Goal: Feedback & Contribution: Contribute content

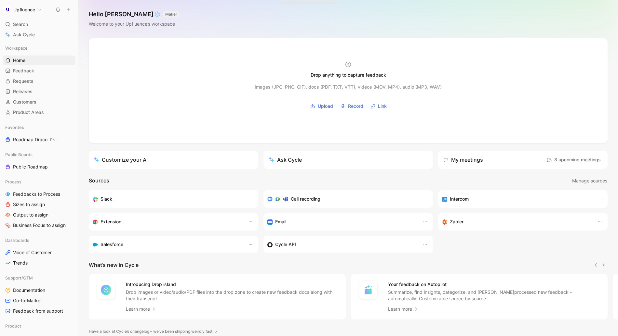
click at [311, 272] on section "What’s new in Cycle Introducing Drop island Drop images or video/audio/PDF file…" at bounding box center [347, 290] width 539 height 59
click at [27, 100] on span "Customers" at bounding box center [24, 102] width 23 height 7
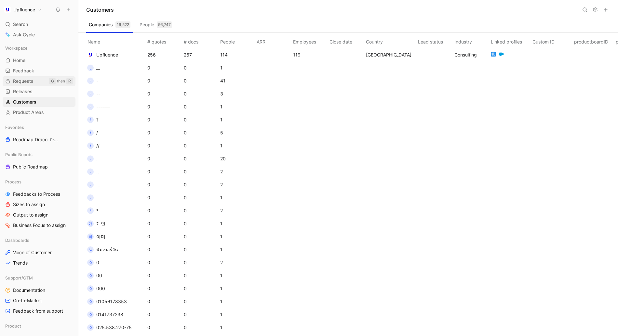
click at [25, 81] on span "Requests" at bounding box center [23, 81] width 20 height 7
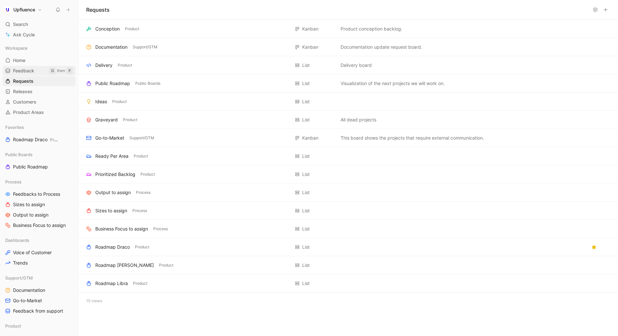
click at [23, 72] on span "Feedback" at bounding box center [23, 71] width 21 height 7
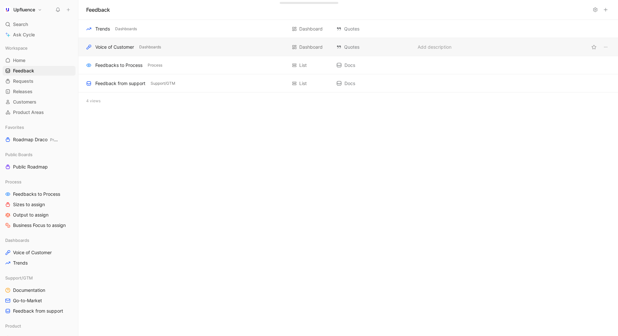
click at [171, 45] on div "Voice of Customer Dashboards" at bounding box center [186, 47] width 201 height 8
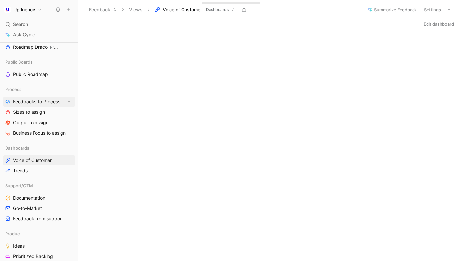
scroll to position [15, 0]
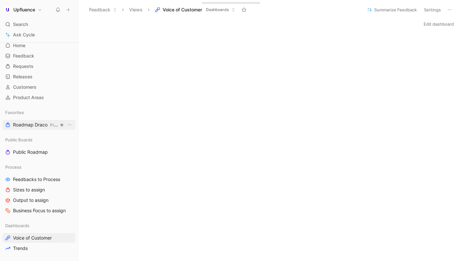
click at [18, 129] on link "Roadmap Draco Product" at bounding box center [39, 125] width 73 height 10
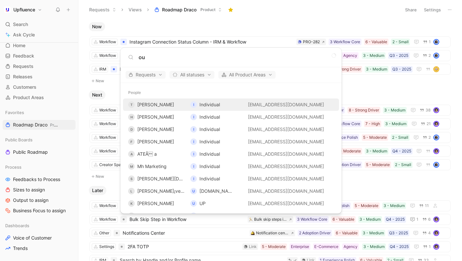
type input "o"
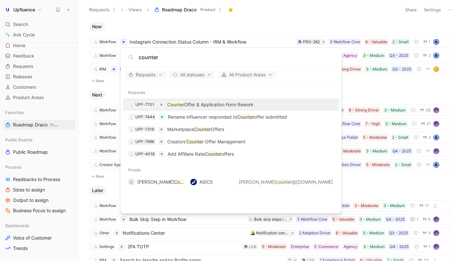
type input "counter"
click at [189, 104] on p "Counter Offer & Application Form Rework" at bounding box center [210, 105] width 86 height 8
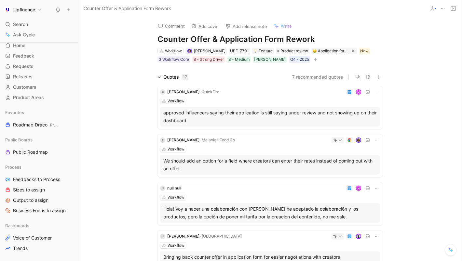
click at [313, 60] on icon "button" at bounding box center [315, 60] width 4 height 4
click at [258, 61] on div "[PERSON_NAME]" at bounding box center [270, 59] width 32 height 7
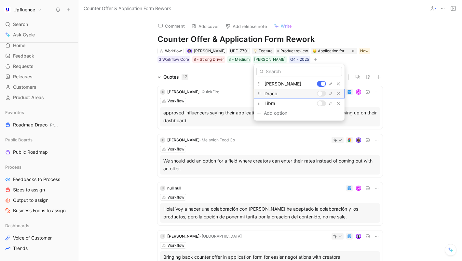
click at [319, 92] on div at bounding box center [319, 93] width 5 height 5
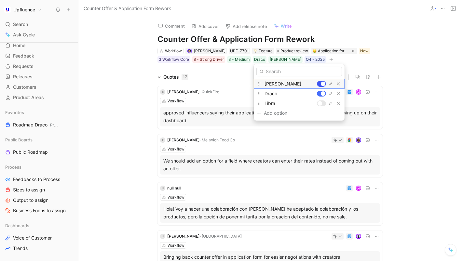
click at [321, 82] on div at bounding box center [323, 84] width 5 height 5
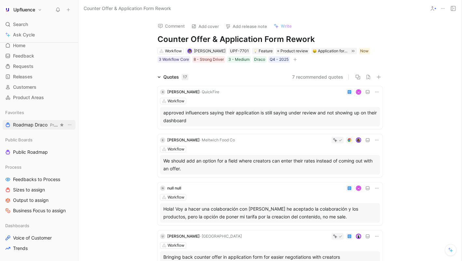
click at [36, 123] on span "Roadmap Draco Product" at bounding box center [36, 125] width 46 height 7
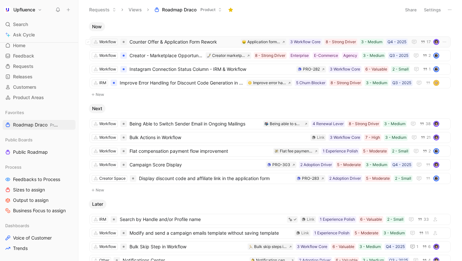
click at [170, 42] on span "Counter Offer & Application Form Rework" at bounding box center [183, 42] width 109 height 8
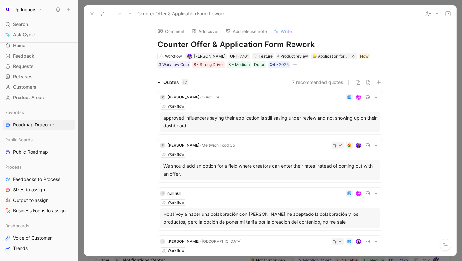
click at [89, 13] on button at bounding box center [91, 13] width 9 height 9
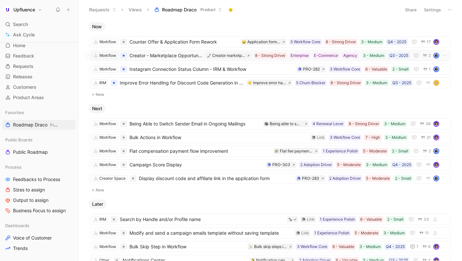
click at [143, 57] on span "Creator - Marketplace Opportunities Visibility" at bounding box center [165, 56] width 73 height 8
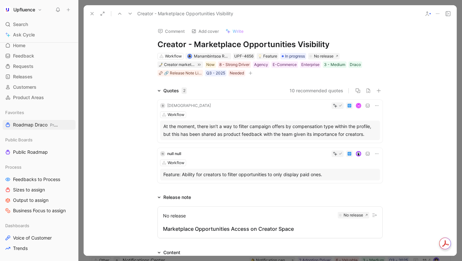
click at [89, 16] on icon at bounding box center [91, 13] width 5 height 5
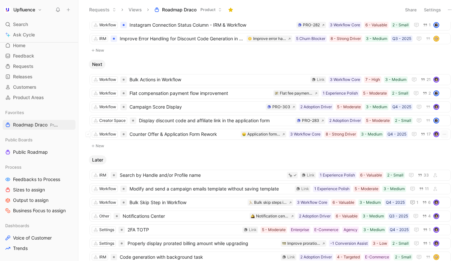
scroll to position [47, 0]
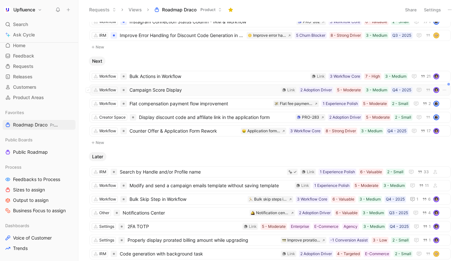
click at [203, 89] on span "Campaign Score Display" at bounding box center [203, 90] width 149 height 8
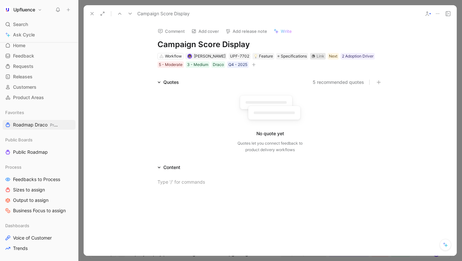
click at [316, 58] on div "Link" at bounding box center [320, 56] width 8 height 7
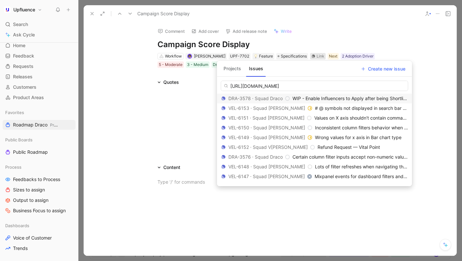
scroll to position [0, 10]
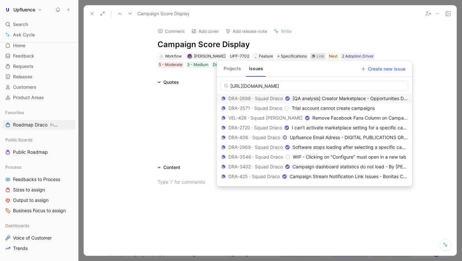
click at [230, 65] on button "Projects" at bounding box center [232, 68] width 23 height 10
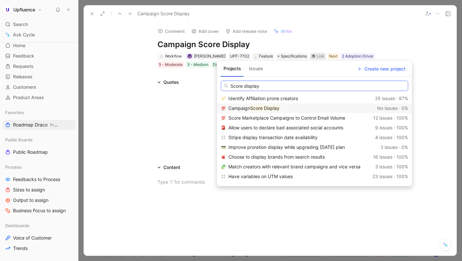
type input "Score display"
click at [255, 105] on div "Campaign Score Display" at bounding box center [301, 108] width 146 height 8
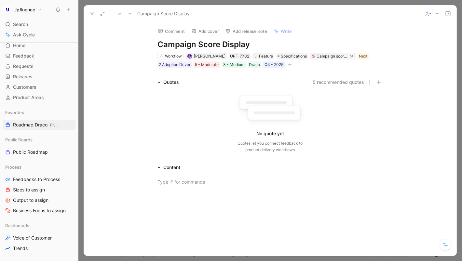
click at [92, 13] on use at bounding box center [92, 13] width 3 height 3
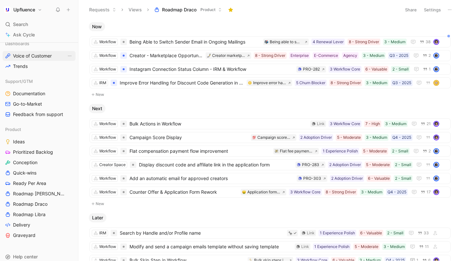
scroll to position [214, 0]
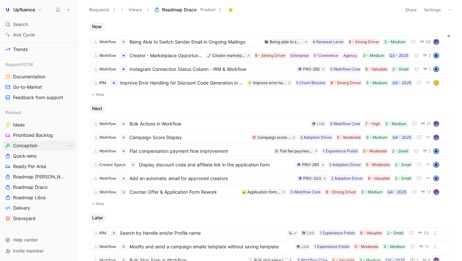
click at [49, 146] on link "Conception" at bounding box center [39, 146] width 73 height 10
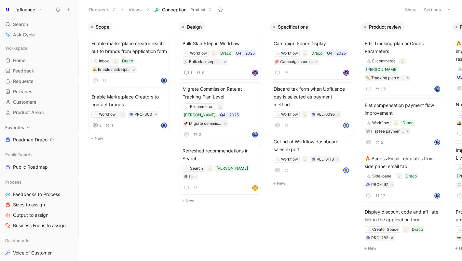
click at [30, 130] on div "Favorites" at bounding box center [39, 128] width 73 height 10
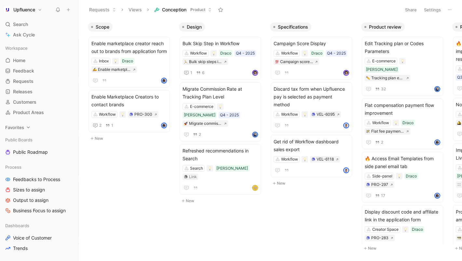
click at [26, 124] on div "Favorites" at bounding box center [39, 128] width 73 height 10
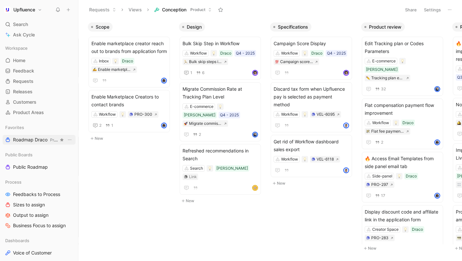
click at [22, 141] on span "Roadmap Draco Product" at bounding box center [36, 140] width 46 height 7
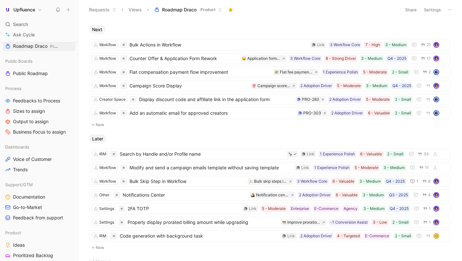
scroll to position [214, 0]
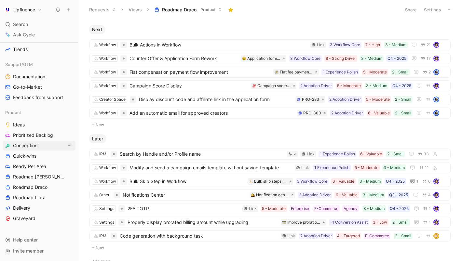
click at [33, 150] on link "Conception" at bounding box center [39, 146] width 73 height 10
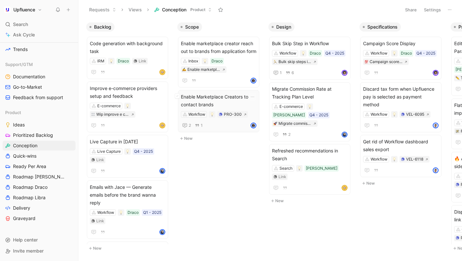
click at [185, 130] on div "Enable Marketplace Creators to contact brands Workflow PRO-300 2 1" at bounding box center [218, 111] width 81 height 42
click at [187, 138] on button "New" at bounding box center [220, 139] width 86 height 8
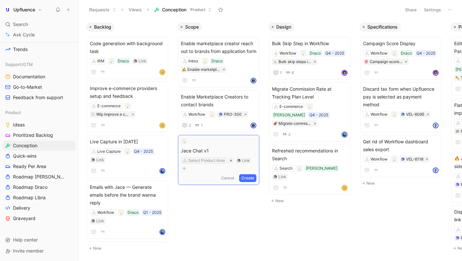
click at [208, 161] on div "Select Product Area" at bounding box center [206, 160] width 36 height 7
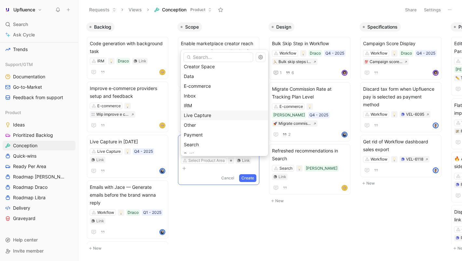
scroll to position [87, 0]
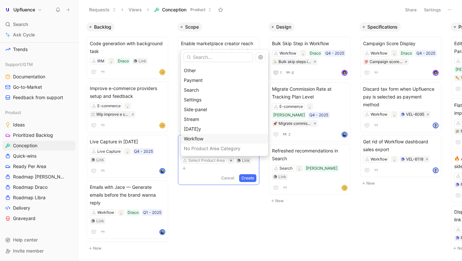
click at [202, 141] on span "Workflow" at bounding box center [194, 139] width 20 height 6
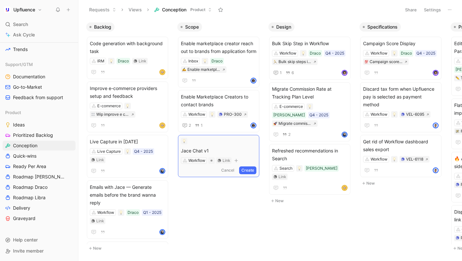
click at [253, 171] on button "Create" at bounding box center [247, 170] width 17 height 8
click at [234, 145] on span "Jace Chat v1" at bounding box center [218, 142] width 75 height 8
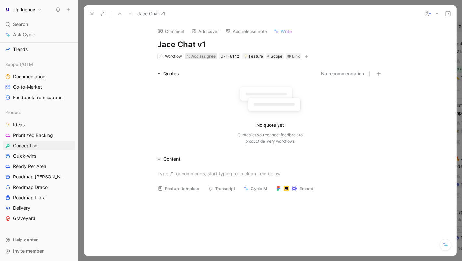
click at [205, 56] on span "Add assignee" at bounding box center [203, 56] width 24 height 5
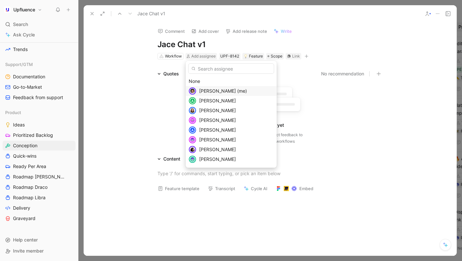
click at [204, 88] on span "[PERSON_NAME] (me)" at bounding box center [223, 91] width 48 height 6
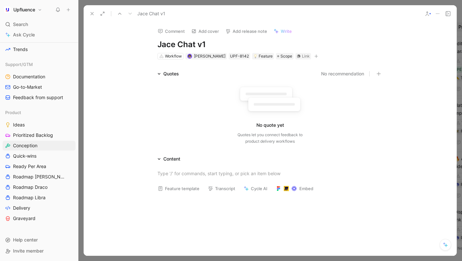
click at [314, 56] on icon "button" at bounding box center [316, 56] width 4 height 4
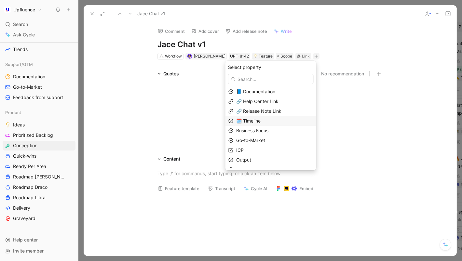
click at [257, 119] on span "🗓️ Timeline" at bounding box center [248, 121] width 24 height 6
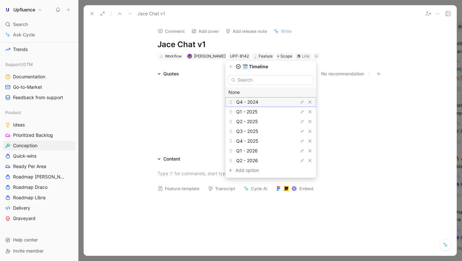
click at [254, 101] on span "Q4 - 2024" at bounding box center [247, 102] width 22 height 6
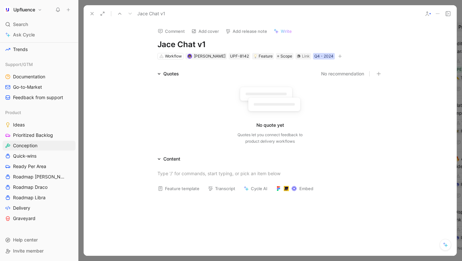
click at [321, 54] on div "Q4 - 2024" at bounding box center [323, 56] width 19 height 7
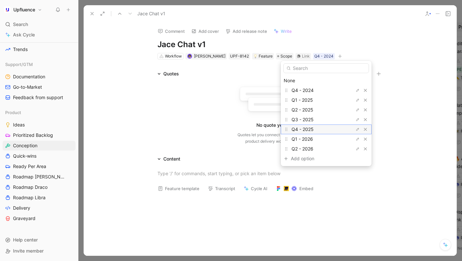
click at [307, 131] on span "Q4 - 2025" at bounding box center [302, 129] width 22 height 6
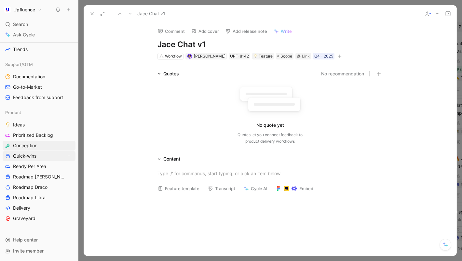
click at [36, 153] on span "Quick-wins" at bounding box center [24, 156] width 23 height 7
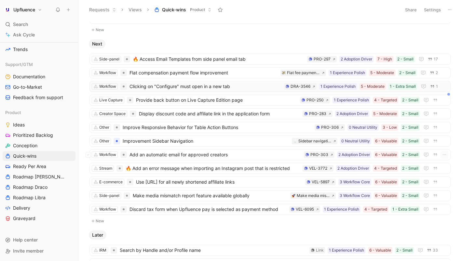
scroll to position [339, 0]
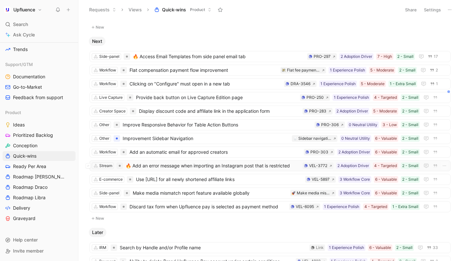
click at [189, 168] on span "🔥 Add an error message when importing an Instagram post that is restricted" at bounding box center [212, 166] width 174 height 8
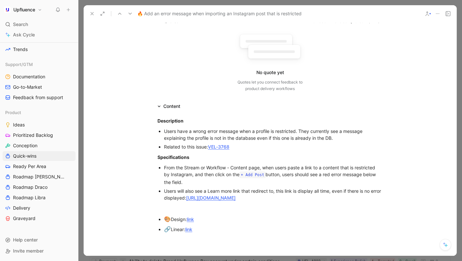
scroll to position [95, 0]
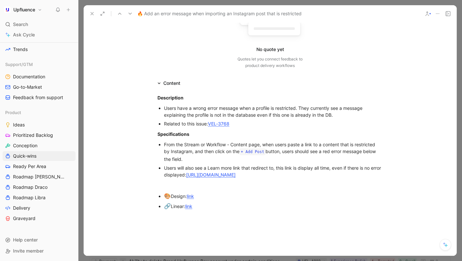
click at [93, 16] on button at bounding box center [91, 13] width 9 height 9
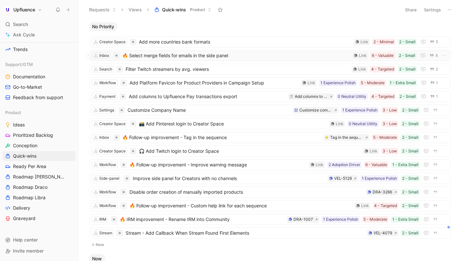
click at [147, 56] on span "🔥 Select merge fields for emails in the side panel" at bounding box center [235, 56] width 227 height 8
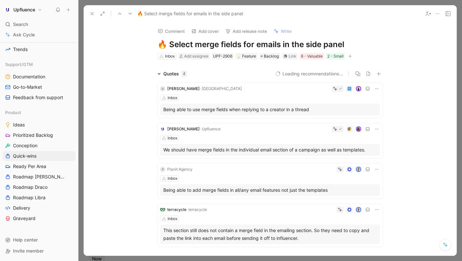
click at [89, 13] on button at bounding box center [91, 13] width 9 height 9
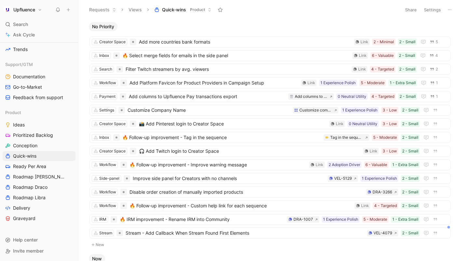
click at [233, 20] on div "No Priority Creator Space Add more countries bank formats 2 - Small 2 - Minimal…" at bounding box center [269, 141] width 383 height 242
click at [456, 53] on div "No Priority Creator Space Add more countries bank formats 2 - Small 2 - Minimal…" at bounding box center [269, 141] width 374 height 239
click at [115, 54] on div at bounding box center [116, 55] width 7 height 7
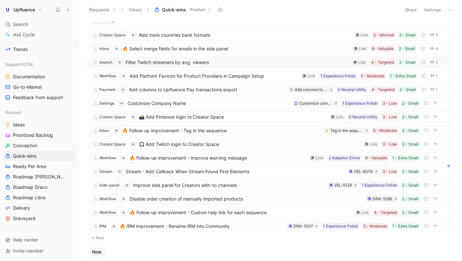
scroll to position [9, 0]
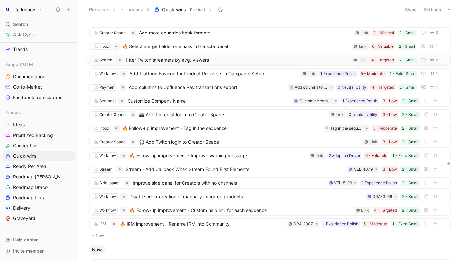
click at [235, 60] on span "Filter Twitch streamers by avg. viewers" at bounding box center [236, 60] width 223 height 8
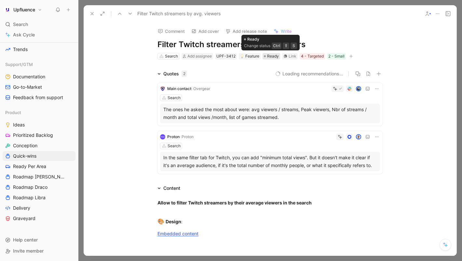
click at [264, 55] on div "Ready" at bounding box center [271, 56] width 15 height 7
click at [92, 14] on use at bounding box center [92, 13] width 3 height 3
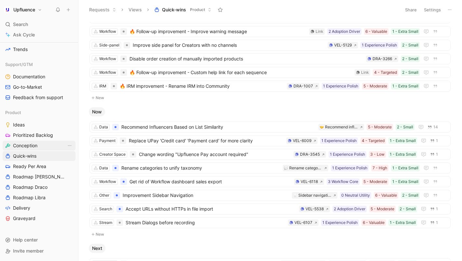
scroll to position [202, 0]
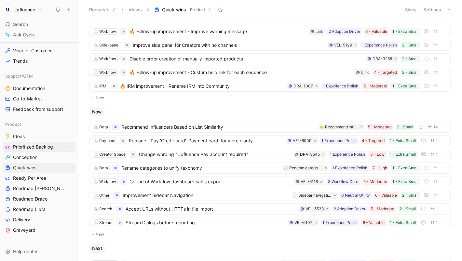
click at [27, 144] on span "Prioritized Backlog" at bounding box center [33, 147] width 40 height 7
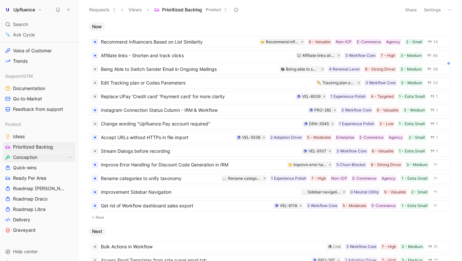
scroll to position [214, 0]
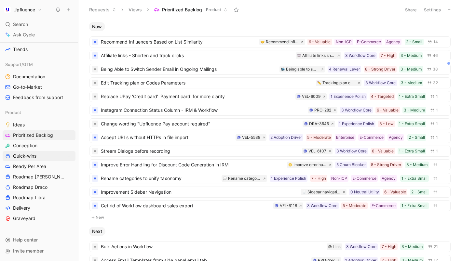
click at [33, 154] on span "Quick-wins" at bounding box center [24, 156] width 23 height 7
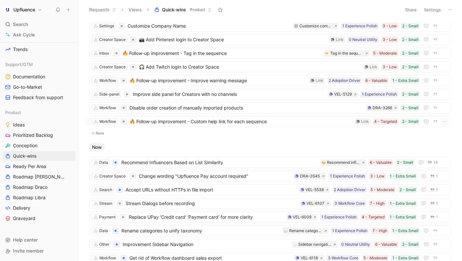
scroll to position [157, 0]
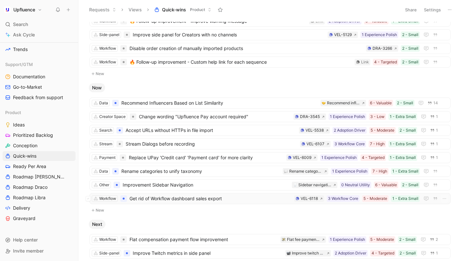
click at [234, 199] on span "Get rid of Workflow dashboard sales export" at bounding box center [210, 199] width 162 height 8
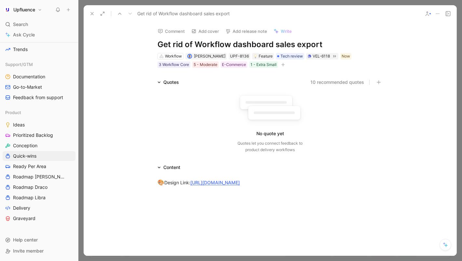
click at [91, 14] on icon at bounding box center [91, 13] width 5 height 5
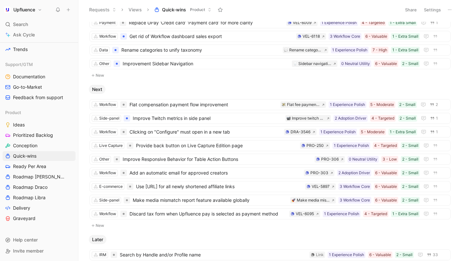
scroll to position [294, 0]
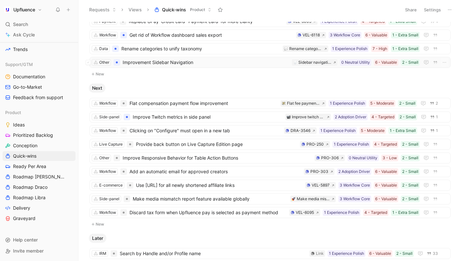
click at [219, 63] on span "Improvement Sidebar Navigation" at bounding box center [206, 63] width 166 height 8
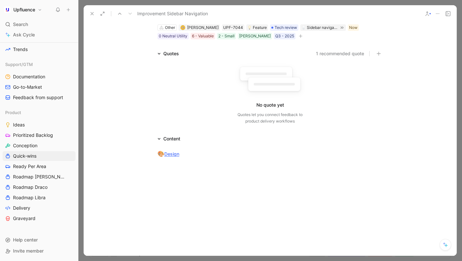
scroll to position [37, 0]
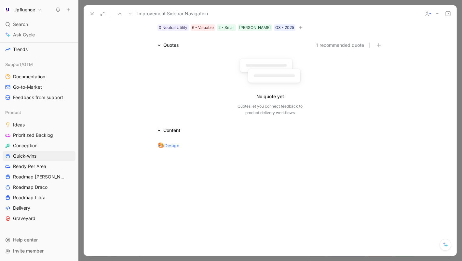
click at [91, 13] on icon at bounding box center [91, 13] width 5 height 5
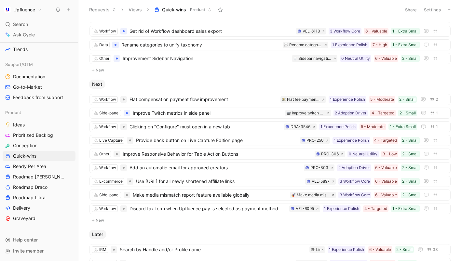
scroll to position [298, 0]
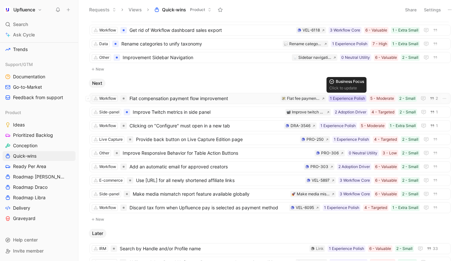
click at [336, 100] on div "1 Experience Polish" at bounding box center [347, 98] width 35 height 7
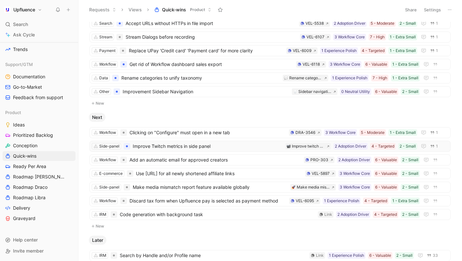
scroll to position [268, 0]
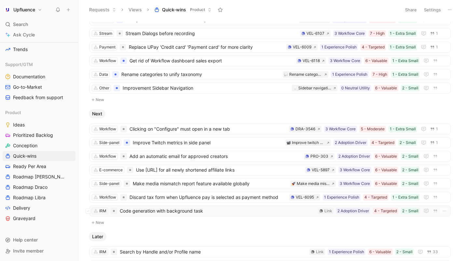
click at [213, 215] on div "IRM Code generation with background task 2 - Small 4 - Targeted 2 Adoption Driv…" at bounding box center [269, 210] width 361 height 11
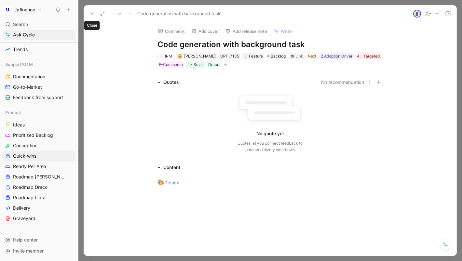
click at [91, 14] on icon at bounding box center [91, 13] width 5 height 5
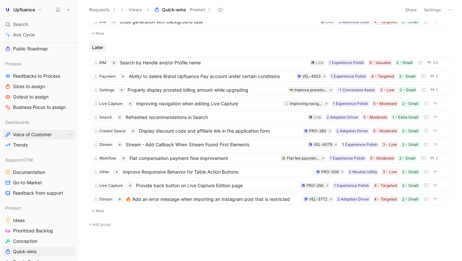
scroll to position [25, 0]
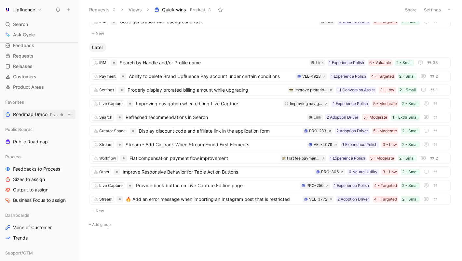
click at [34, 117] on span "Roadmap Draco Product" at bounding box center [36, 114] width 46 height 7
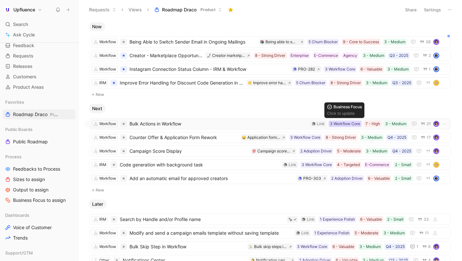
click at [349, 125] on div "3 Workflow Core" at bounding box center [345, 124] width 30 height 7
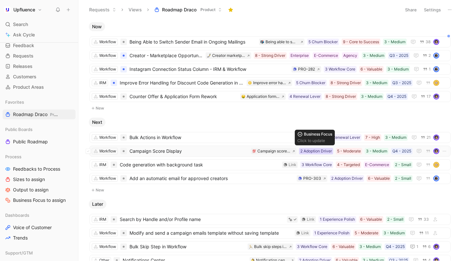
click at [316, 152] on div "2 Adoption Driver" at bounding box center [316, 151] width 32 height 7
click at [451, 130] on div "Workflow Bulk Actions in Workflow 3 - Medium 7 - High 4 Renewal Lever Link 21 W…" at bounding box center [269, 156] width 367 height 59
click at [314, 151] on div "2 Adoption Driver" at bounding box center [316, 151] width 32 height 7
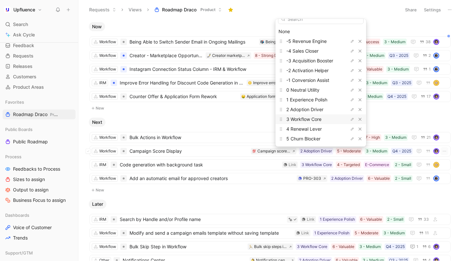
scroll to position [16, 0]
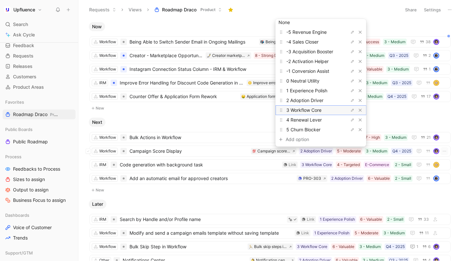
click at [302, 110] on span "3 Workflow Core" at bounding box center [303, 110] width 35 height 6
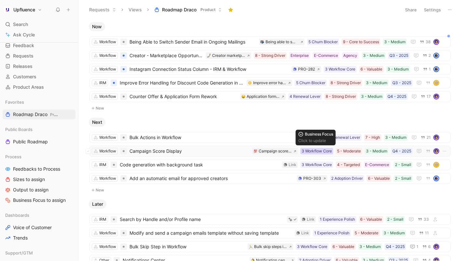
click at [315, 150] on div "3 Workflow Core" at bounding box center [316, 151] width 30 height 7
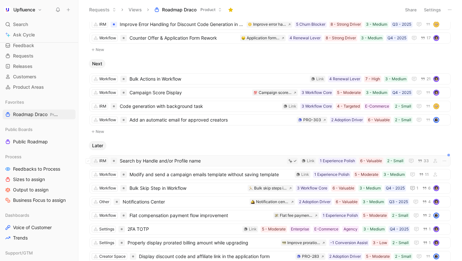
scroll to position [72, 0]
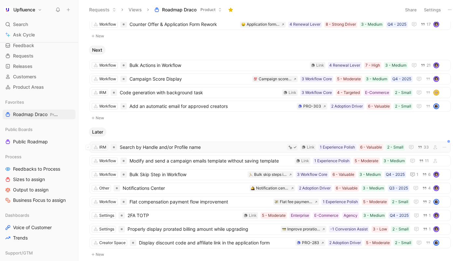
click at [188, 148] on span "Search by Handle and/or Profile name" at bounding box center [202, 147] width 164 height 8
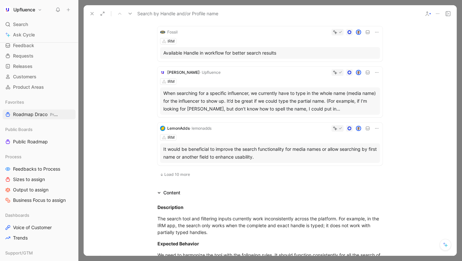
scroll to position [402, 0]
click at [175, 171] on span "Load 10 more" at bounding box center [177, 173] width 26 height 5
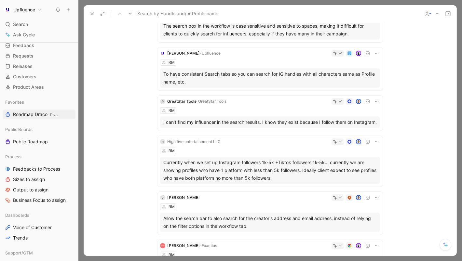
scroll to position [573, 0]
click at [91, 13] on icon at bounding box center [91, 13] width 5 height 5
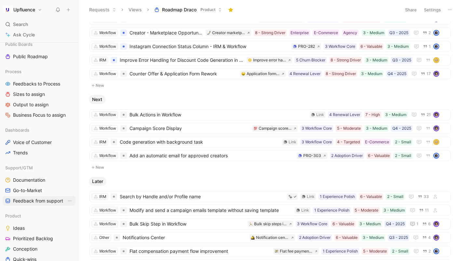
scroll to position [160, 0]
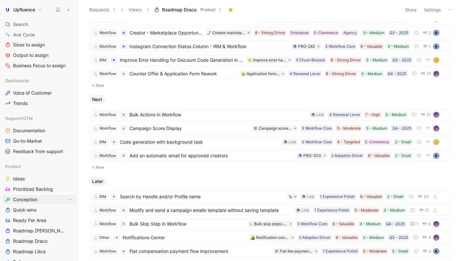
click at [26, 200] on span "Conception" at bounding box center [25, 199] width 24 height 7
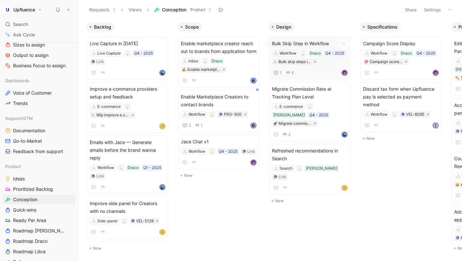
scroll to position [0, 24]
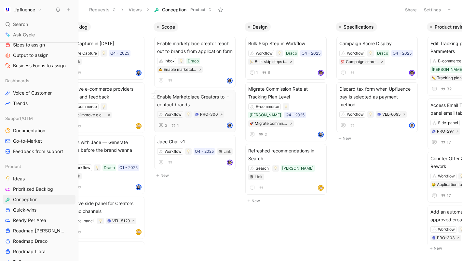
click at [203, 98] on span "Enable Marketplace Creators to contact brands" at bounding box center [194, 101] width 75 height 16
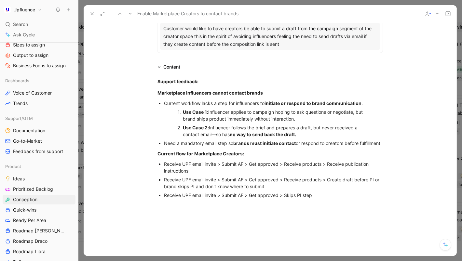
scroll to position [71, 0]
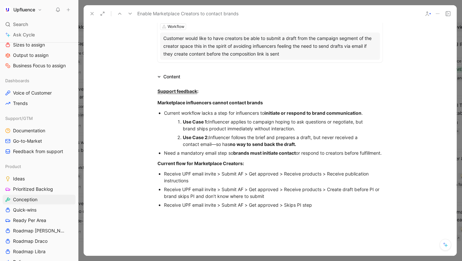
click at [89, 14] on button at bounding box center [91, 13] width 9 height 9
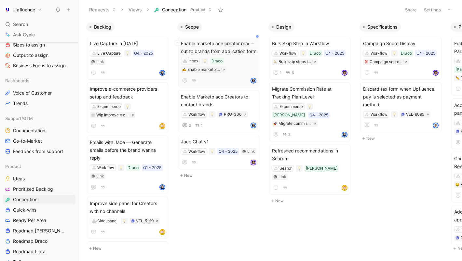
click at [238, 59] on div "Inbox Draco Enable marketplace creator reach out to brands from application form" at bounding box center [218, 65] width 75 height 15
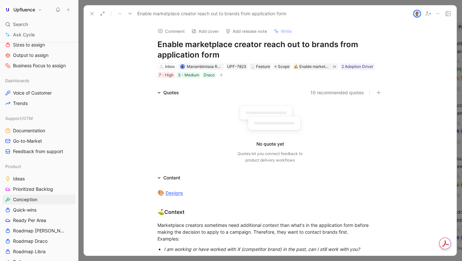
click at [89, 13] on button at bounding box center [91, 13] width 9 height 9
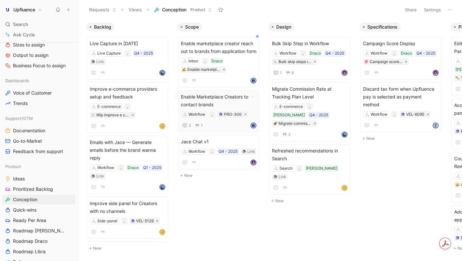
click at [231, 101] on span "Enable Marketplace Creators to contact brands" at bounding box center [218, 101] width 75 height 16
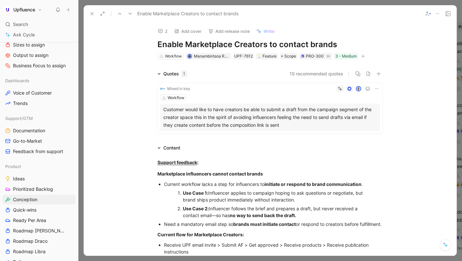
click at [93, 14] on use at bounding box center [92, 13] width 3 height 3
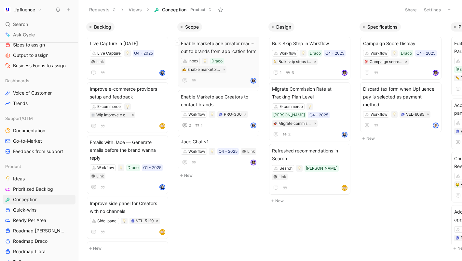
click at [225, 44] on span "Enable marketplace creator reach out to brands from application form" at bounding box center [218, 48] width 75 height 16
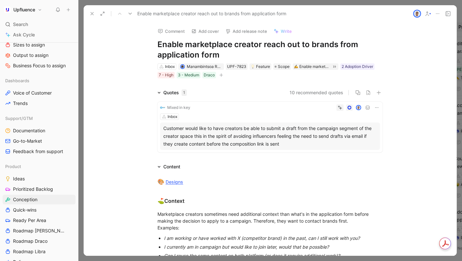
click at [91, 11] on button at bounding box center [91, 13] width 9 height 9
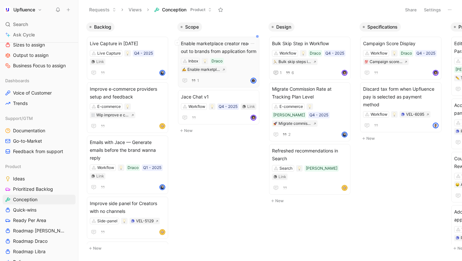
click at [224, 47] on span "Enable marketplace creator reach out to brands from application form" at bounding box center [218, 48] width 75 height 16
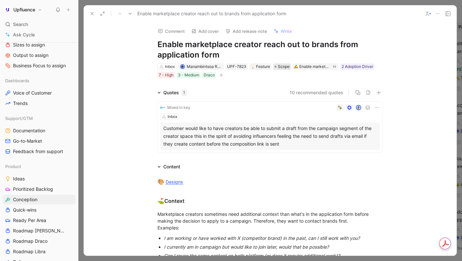
click at [281, 66] on span "Scope" at bounding box center [284, 66] width 12 height 7
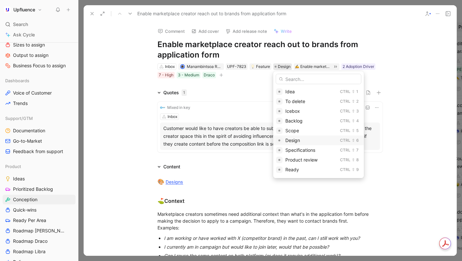
click at [292, 138] on span "Design" at bounding box center [292, 141] width 15 height 6
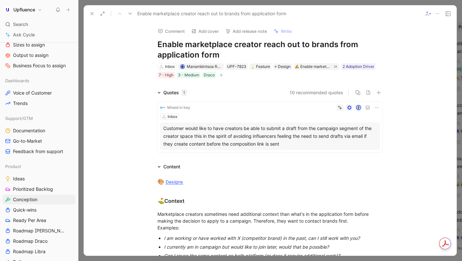
click at [89, 13] on button at bounding box center [91, 13] width 9 height 9
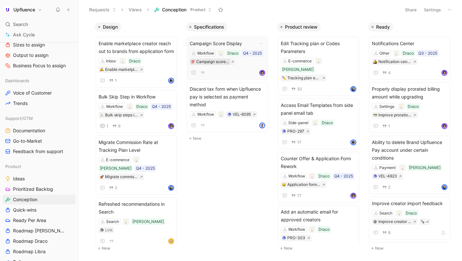
scroll to position [0, 161]
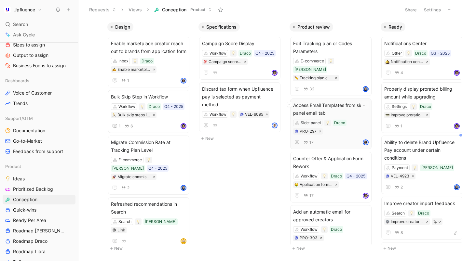
click at [317, 101] on span "Access Email Templates from side panel email tab" at bounding box center [330, 109] width 75 height 16
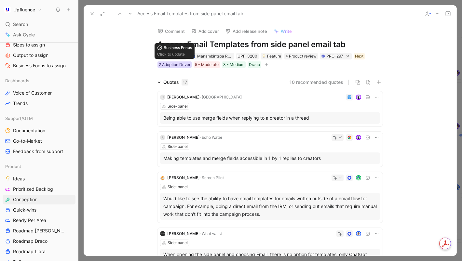
click at [178, 64] on div "2 Adoption Driver" at bounding box center [175, 64] width 32 height 7
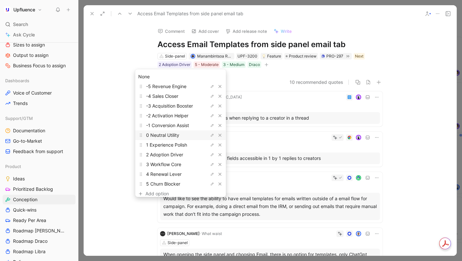
scroll to position [16, 0]
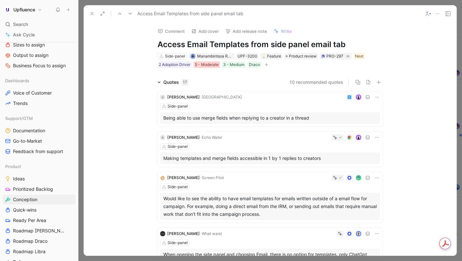
click at [214, 66] on div "5 - Moderate" at bounding box center [207, 64] width 24 height 7
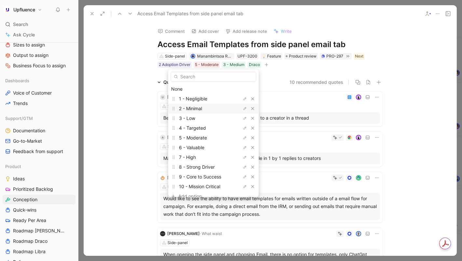
scroll to position [7, 0]
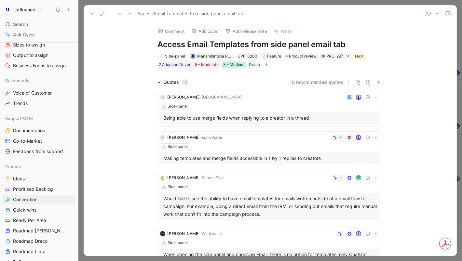
click at [233, 67] on div "3 - Medium" at bounding box center [233, 64] width 21 height 7
click at [92, 12] on icon at bounding box center [91, 13] width 5 height 5
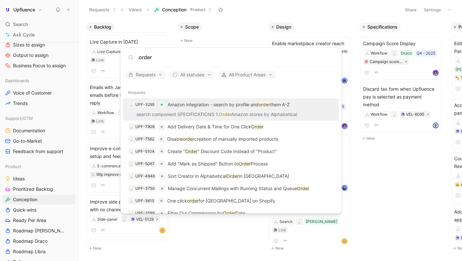
click at [147, 69] on div "Requests All statuses All Product Areas" at bounding box center [230, 75] width 221 height 16
click at [146, 76] on span "Requests" at bounding box center [145, 75] width 34 height 8
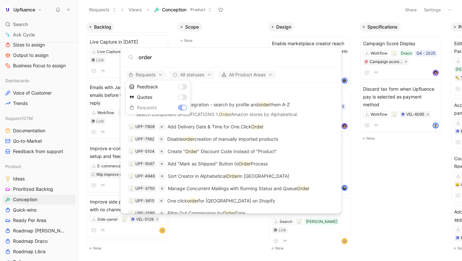
click at [262, 87] on div at bounding box center [231, 130] width 462 height 261
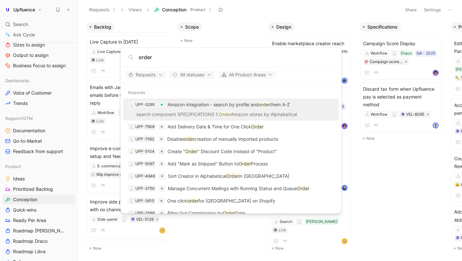
click at [169, 61] on div "order" at bounding box center [230, 58] width 221 height 20
click at [166, 56] on input "order" at bounding box center [235, 57] width 195 height 8
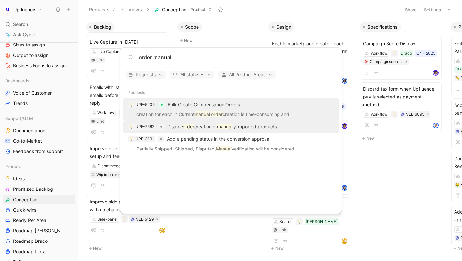
type input "order manual"
click at [195, 128] on p "Disable order creation of manual ly imported products" at bounding box center [222, 127] width 110 height 8
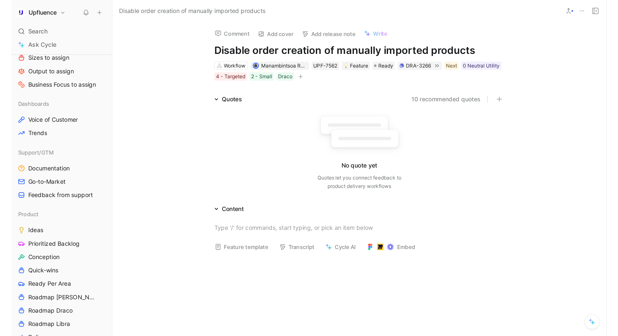
scroll to position [16, 0]
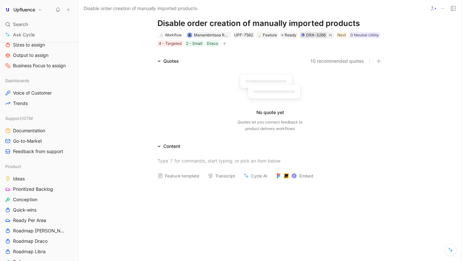
click at [314, 37] on div "DRA-3266" at bounding box center [316, 35] width 20 height 7
click at [329, 35] on icon at bounding box center [330, 35] width 3 height 2
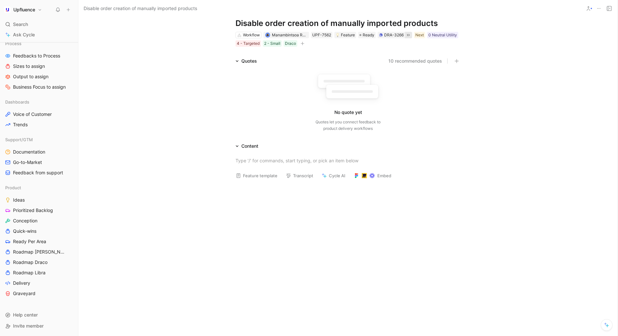
click at [186, 218] on div at bounding box center [347, 235] width 539 height 101
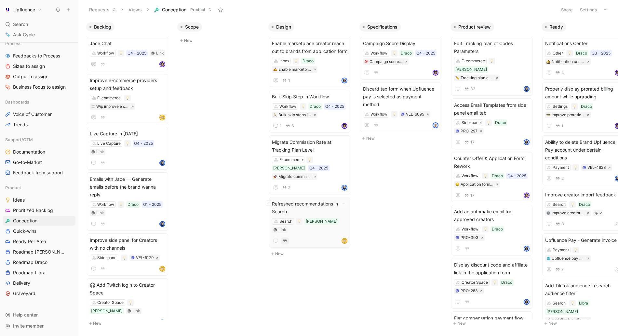
scroll to position [0, 17]
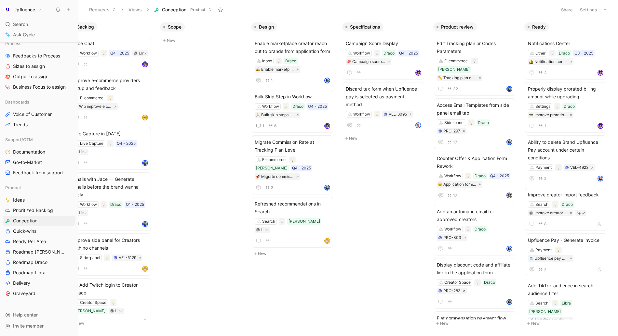
click at [303, 11] on div "Requests Views Conception Product" at bounding box center [319, 9] width 468 height 11
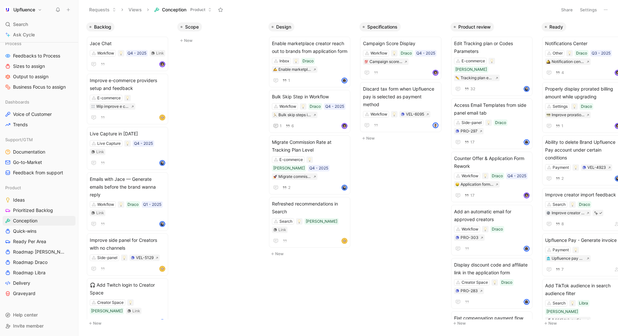
click at [242, 20] on div "Scope New" at bounding box center [220, 34] width 91 height 28
